Goal: Task Accomplishment & Management: Complete application form

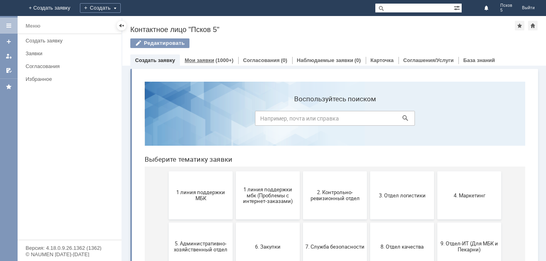
click at [222, 60] on div "(1000+)" at bounding box center [224, 60] width 18 height 6
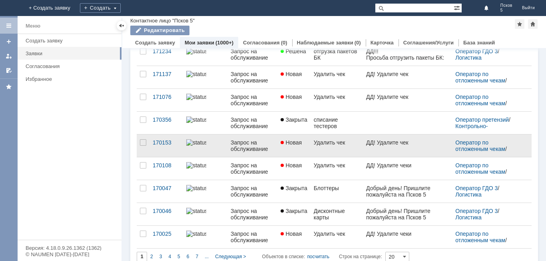
scroll to position [308, 0]
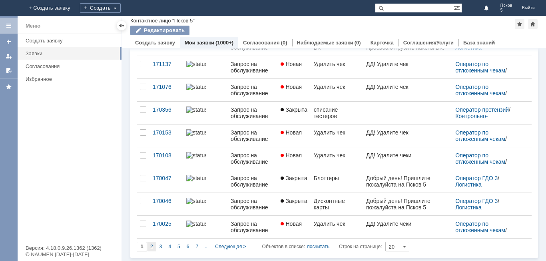
click at [150, 246] on span "2" at bounding box center [151, 246] width 3 height 6
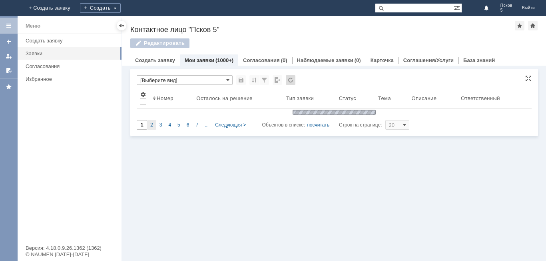
scroll to position [0, 0]
type input "2"
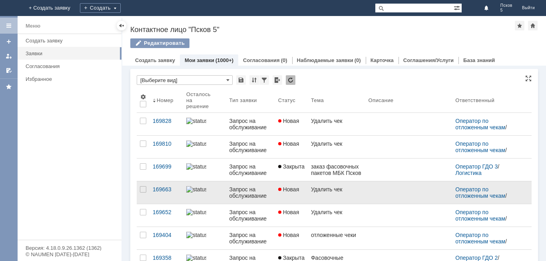
scroll to position [3, 0]
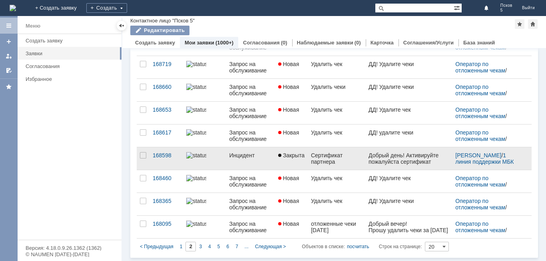
click at [344, 162] on div "Сертификат партнера" at bounding box center [336, 158] width 51 height 13
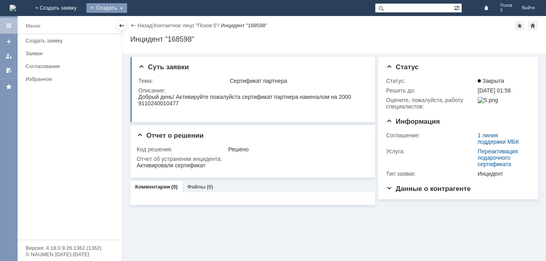
click at [127, 6] on div "Создать" at bounding box center [106, 8] width 41 height 10
click at [149, 22] on link "Заявка" at bounding box center [118, 24] width 61 height 10
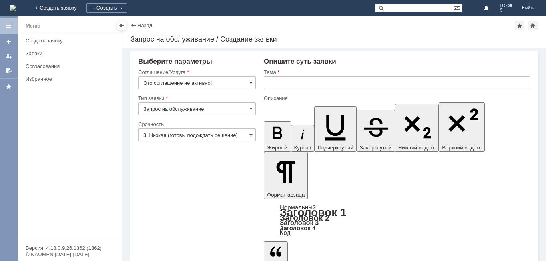
click at [250, 84] on span at bounding box center [250, 83] width 3 height 6
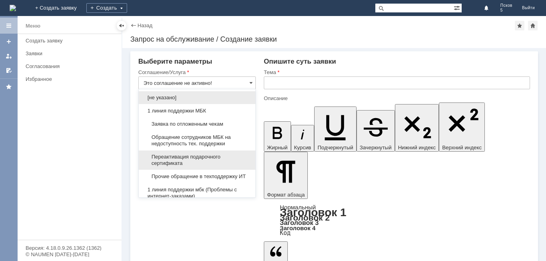
click at [209, 158] on span "Переактивация подарочного сертификата" at bounding box center [197, 160] width 107 height 13
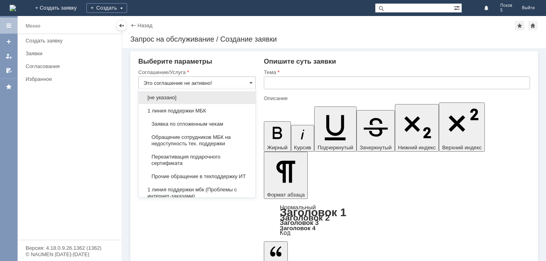
type input "Переактивация подарочного сертификата"
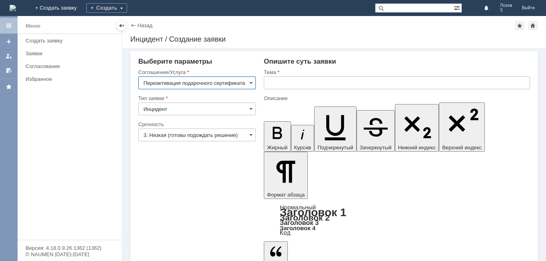
click at [283, 79] on input "text" at bounding box center [397, 82] width 266 height 13
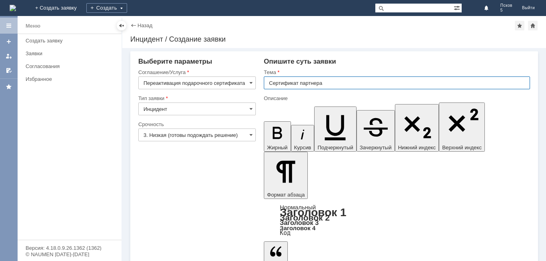
type input "Сертификат партнера"
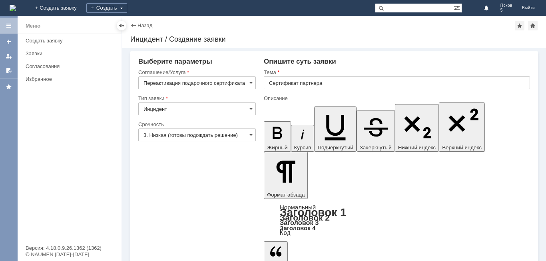
click at [253, 132] on input "3. Низкая (готовы подождать решение)" at bounding box center [197, 134] width 118 height 13
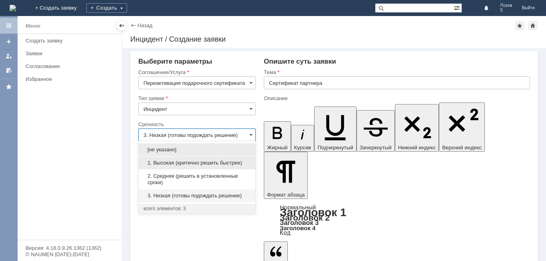
click at [193, 164] on span "1. Высокая (критично решить быстрее)" at bounding box center [197, 163] width 107 height 6
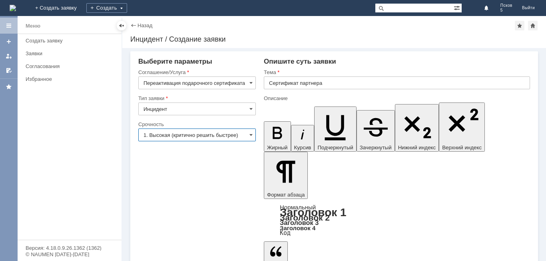
type input "1. Высокая (критично решить быстрее)"
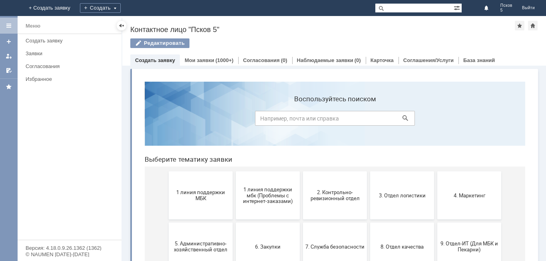
drag, startPoint x: 203, startPoint y: 60, endPoint x: 205, endPoint y: 73, distance: 13.2
click at [204, 60] on link "Мои заявки" at bounding box center [200, 60] width 30 height 6
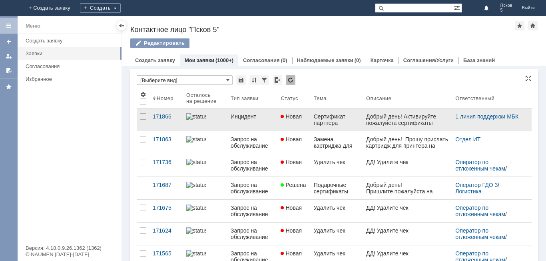
click at [327, 122] on div "Сертификат партнера" at bounding box center [337, 119] width 46 height 13
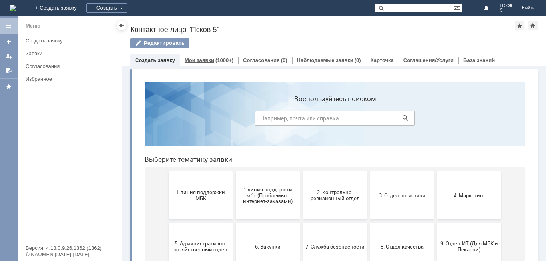
drag, startPoint x: 218, startPoint y: 57, endPoint x: 217, endPoint y: 61, distance: 4.2
click at [218, 58] on div "Мои заявки (1000+)" at bounding box center [209, 60] width 58 height 12
